Goal: Information Seeking & Learning: Learn about a topic

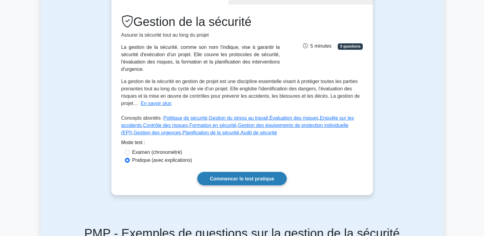
click at [247, 174] on link "Commencer le test pratique" at bounding box center [242, 178] width 90 height 13
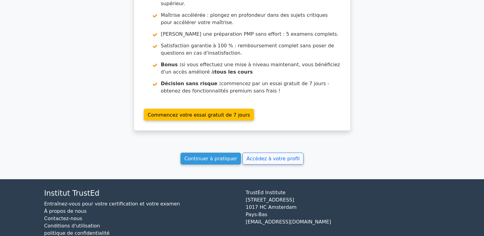
scroll to position [600, 0]
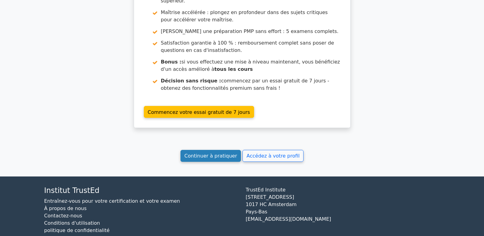
click at [225, 150] on link "Continuer à pratiquer" at bounding box center [211, 156] width 60 height 12
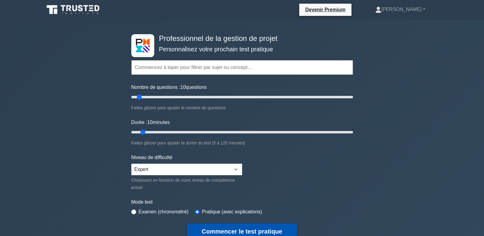
click at [265, 231] on font "Commencer le test pratique" at bounding box center [242, 231] width 80 height 7
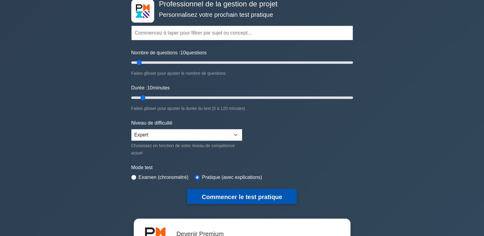
scroll to position [31, 0]
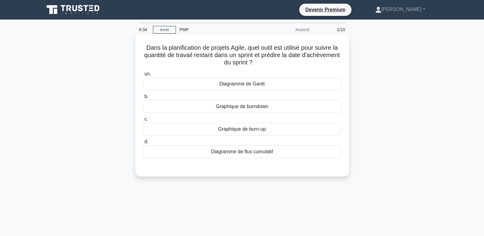
click at [254, 129] on font "Graphique de burn-up" at bounding box center [242, 128] width 48 height 5
click at [143, 121] on input "c. Graphique de burn-up" at bounding box center [143, 119] width 0 height 4
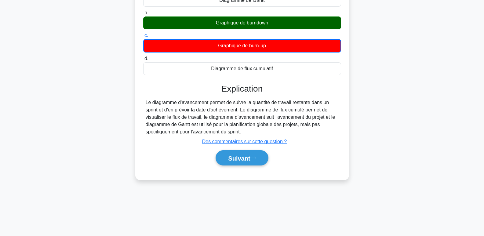
scroll to position [94, 0]
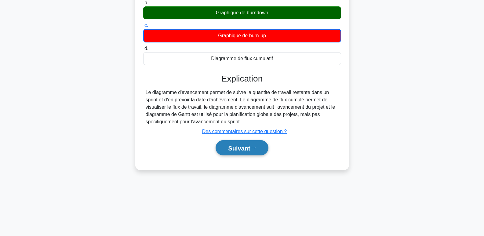
click at [259, 150] on button "Suivant" at bounding box center [242, 148] width 53 height 16
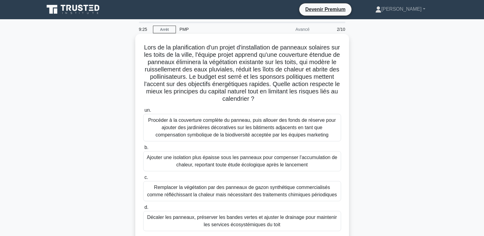
scroll to position [0, 0]
